Goal: Book appointment/travel/reservation

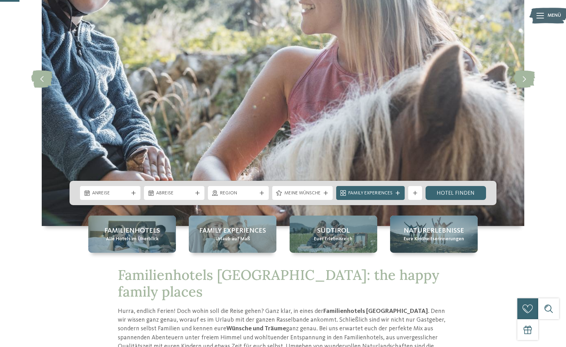
scroll to position [104, 0]
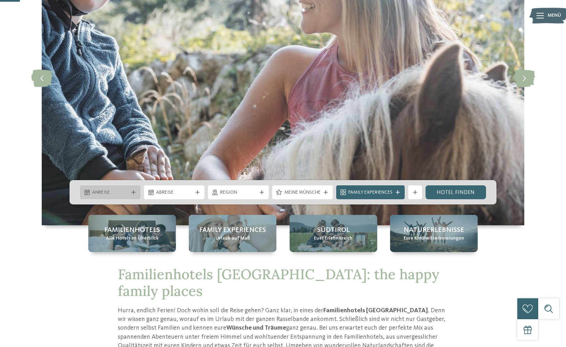
click at [120, 191] on span "Anreise" at bounding box center [110, 192] width 36 height 7
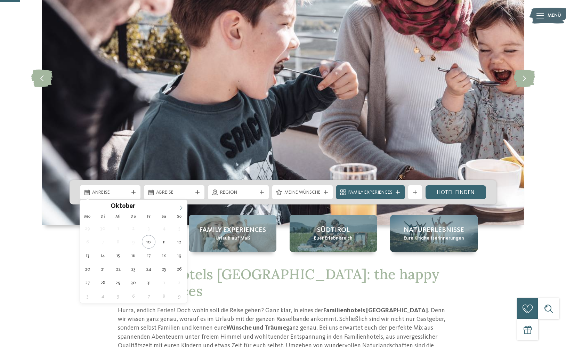
click at [179, 205] on span at bounding box center [181, 206] width 12 height 12
type input "****"
click at [181, 208] on icon at bounding box center [181, 208] width 5 height 5
type div "01.01.2026"
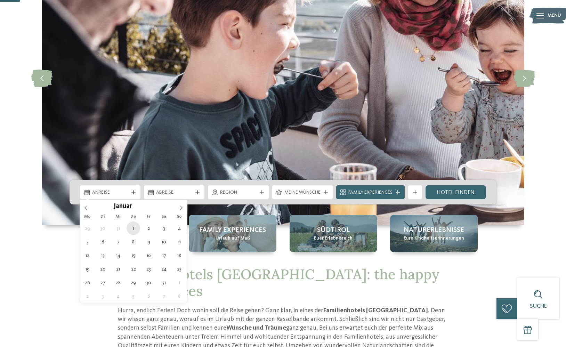
type input "****"
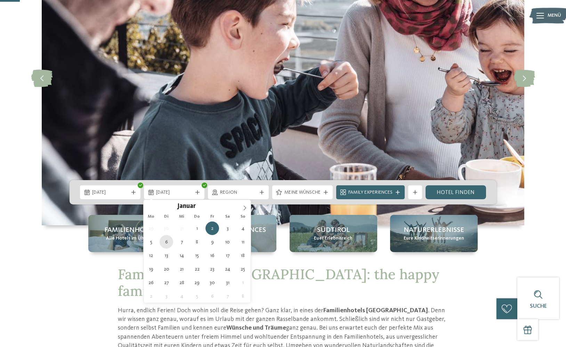
type div "06.01.2026"
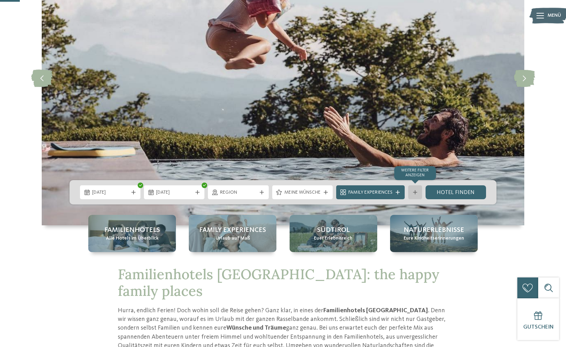
click at [418, 192] on div at bounding box center [415, 192] width 7 height 4
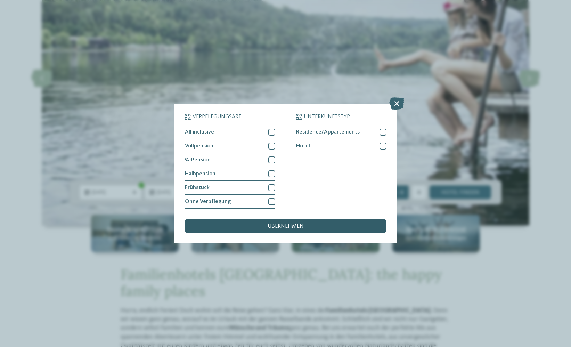
click at [316, 226] on div "übernehmen" at bounding box center [286, 226] width 202 height 14
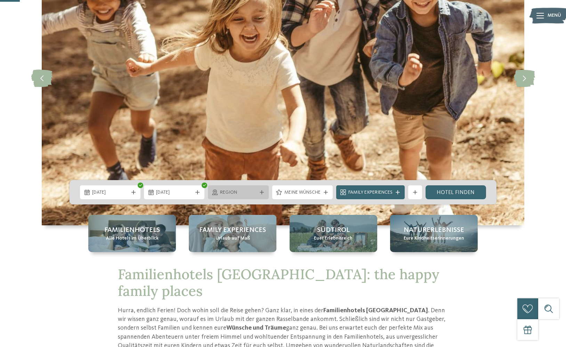
click at [237, 189] on div "Region" at bounding box center [238, 193] width 40 height 8
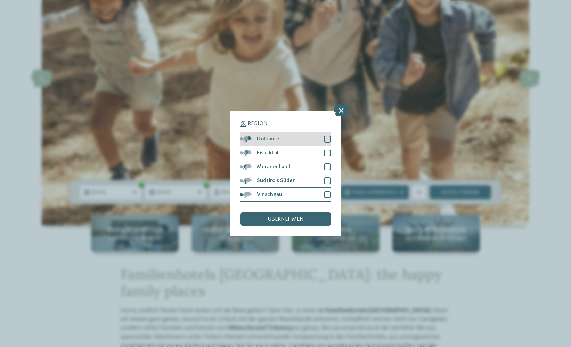
click at [328, 139] on div at bounding box center [327, 139] width 7 height 7
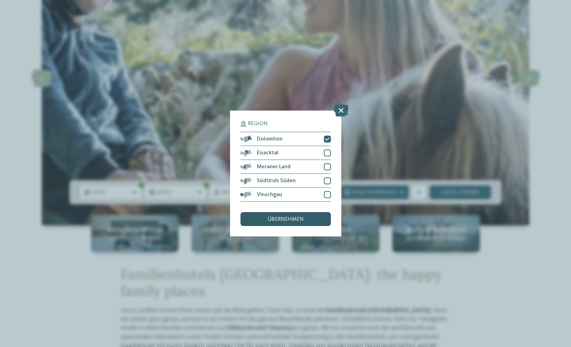
click at [298, 217] on span "übernehmen" at bounding box center [286, 220] width 36 height 6
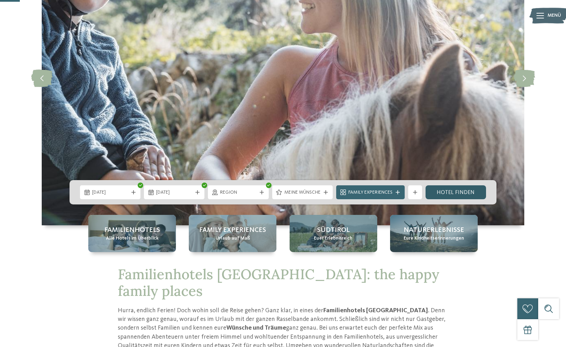
click at [459, 190] on link "Hotel finden" at bounding box center [456, 192] width 61 height 14
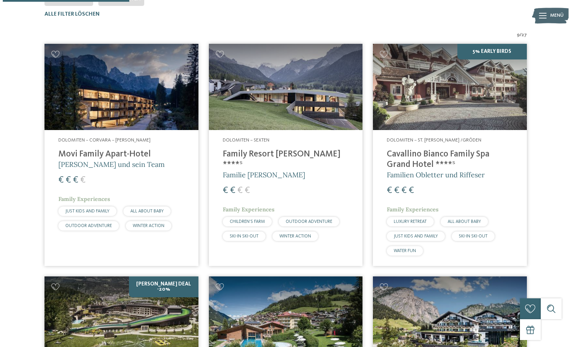
scroll to position [228, 0]
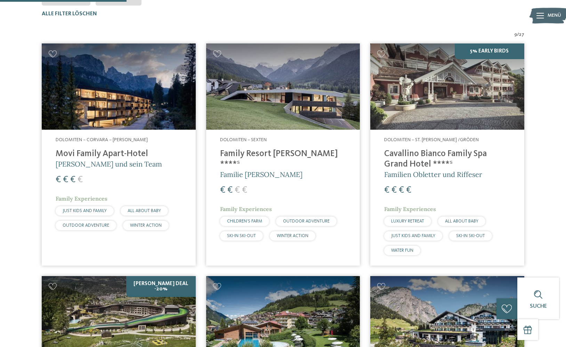
click at [268, 96] on img at bounding box center [283, 86] width 154 height 87
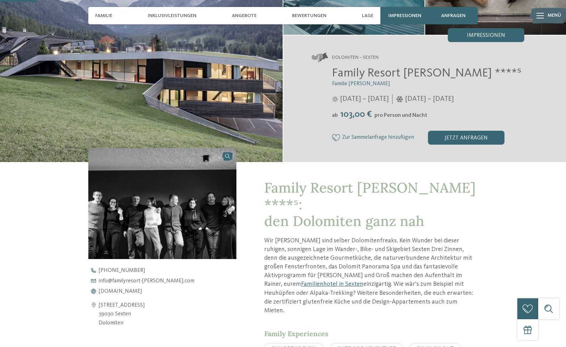
scroll to position [104, 0]
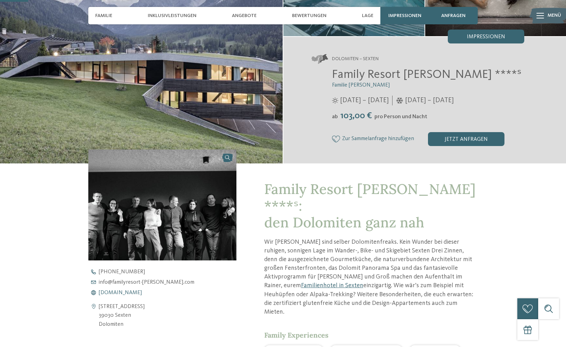
click at [142, 291] on span "[DOMAIN_NAME]" at bounding box center [120, 293] width 43 height 6
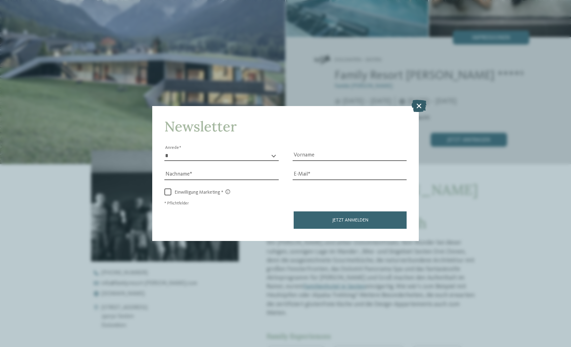
click at [416, 104] on icon at bounding box center [419, 105] width 15 height 12
